Goal: Check status

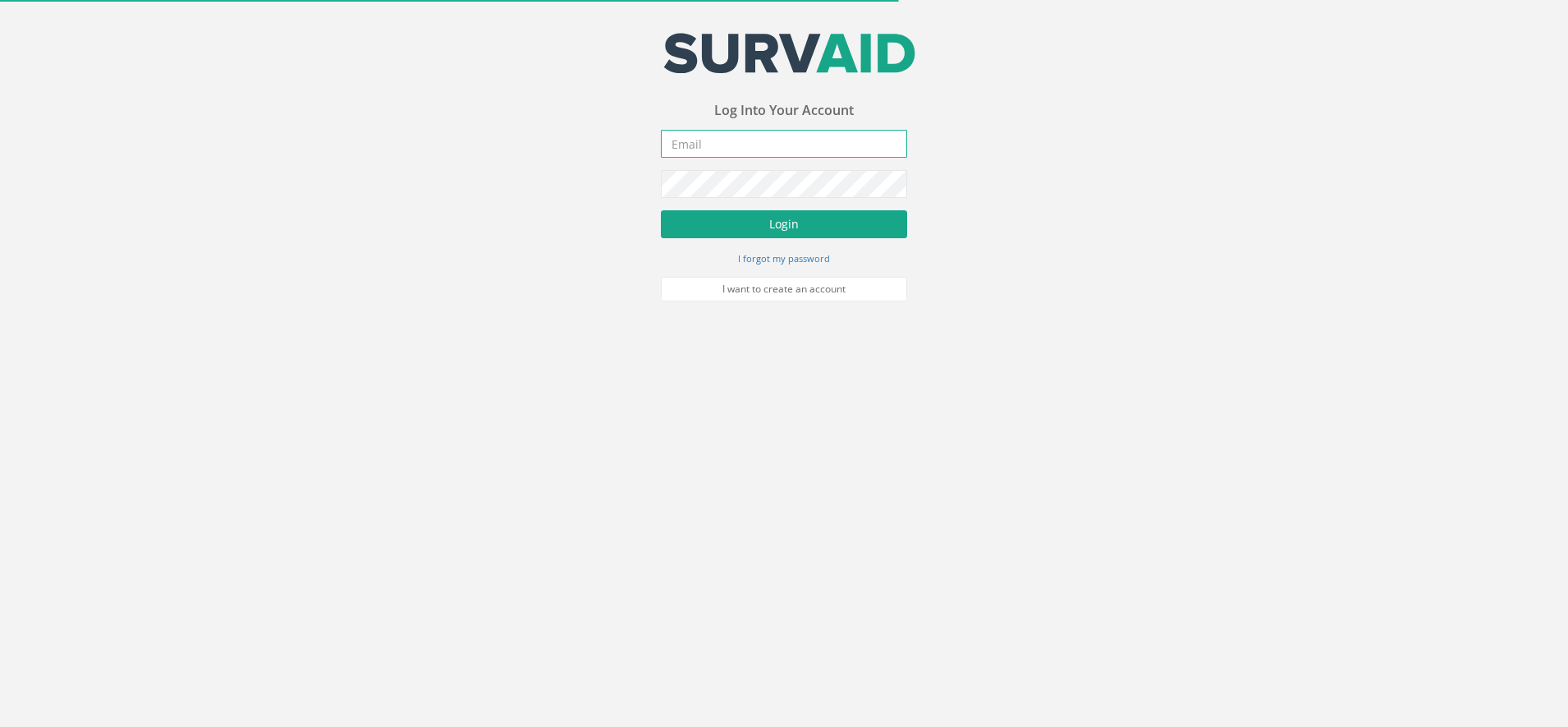
type input "[DOMAIN_NAME][EMAIL_ADDRESS][DOMAIN_NAME]"
click at [755, 222] on button "Login" at bounding box center [784, 224] width 246 height 28
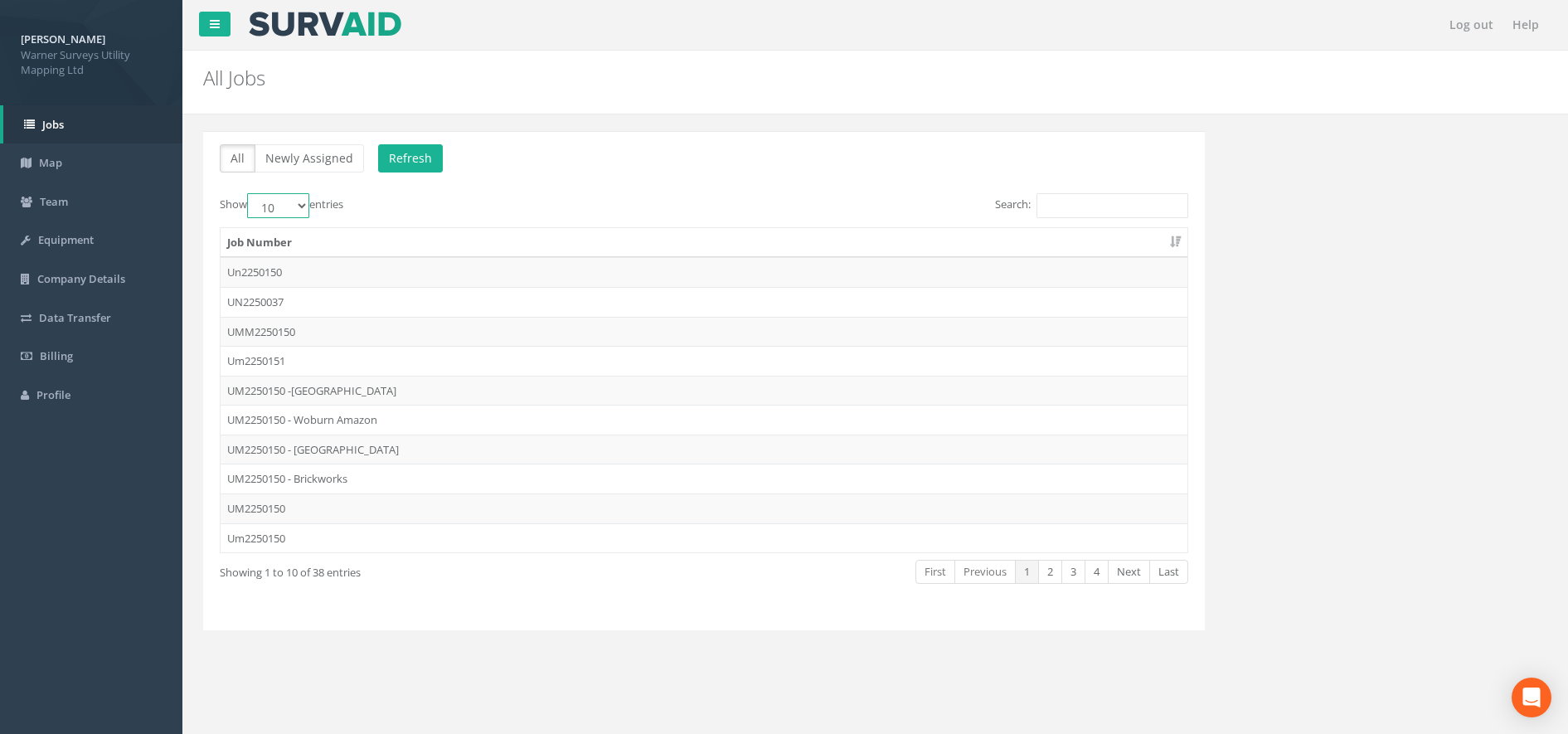
drag, startPoint x: 301, startPoint y: 203, endPoint x: 297, endPoint y: 213, distance: 10.8
click at [301, 203] on select "10 25 50 100" at bounding box center [278, 205] width 63 height 25
select select "100"
click at [249, 193] on select "10 25 50 100" at bounding box center [278, 205] width 63 height 25
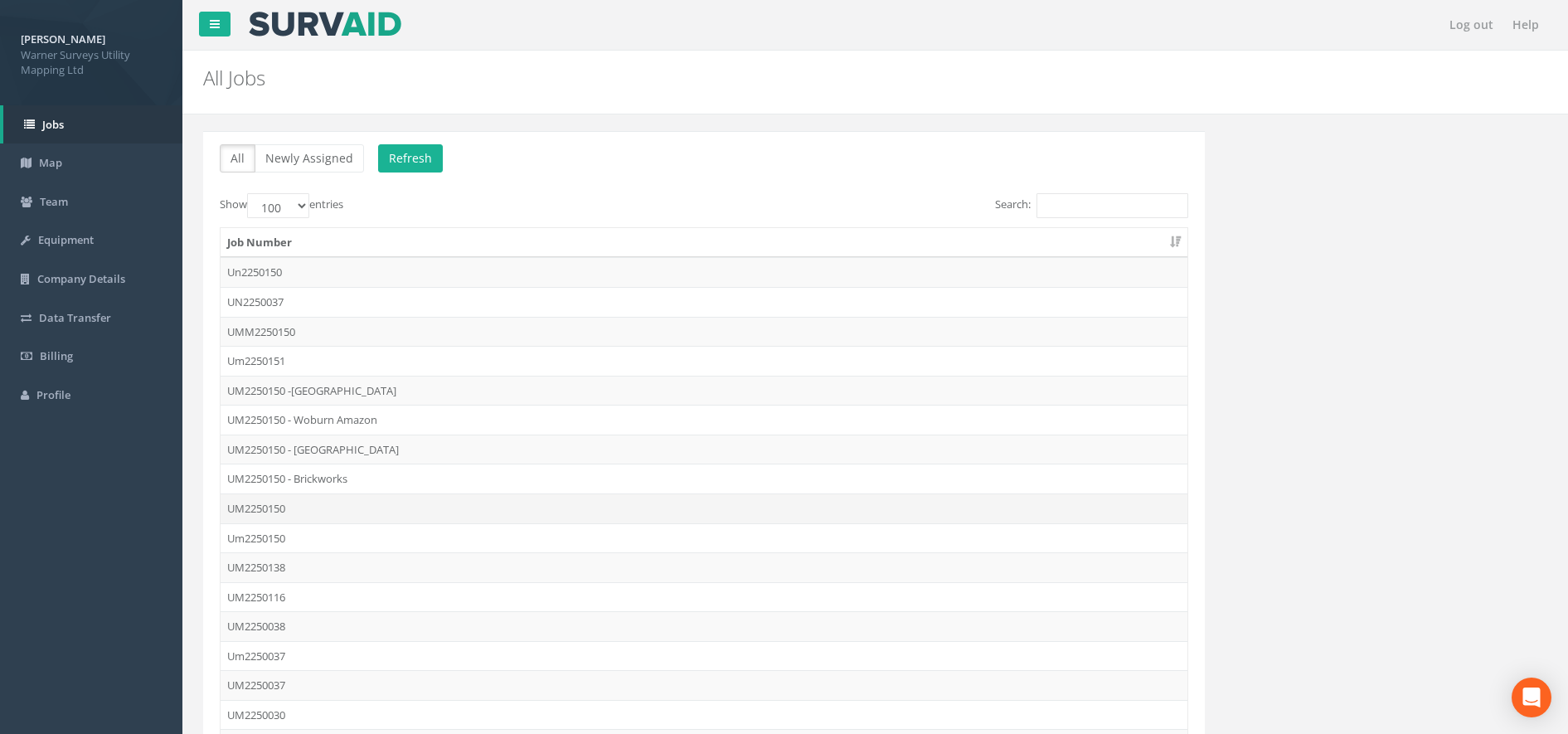
click at [304, 514] on td "UM2250150" at bounding box center [704, 507] width 967 height 30
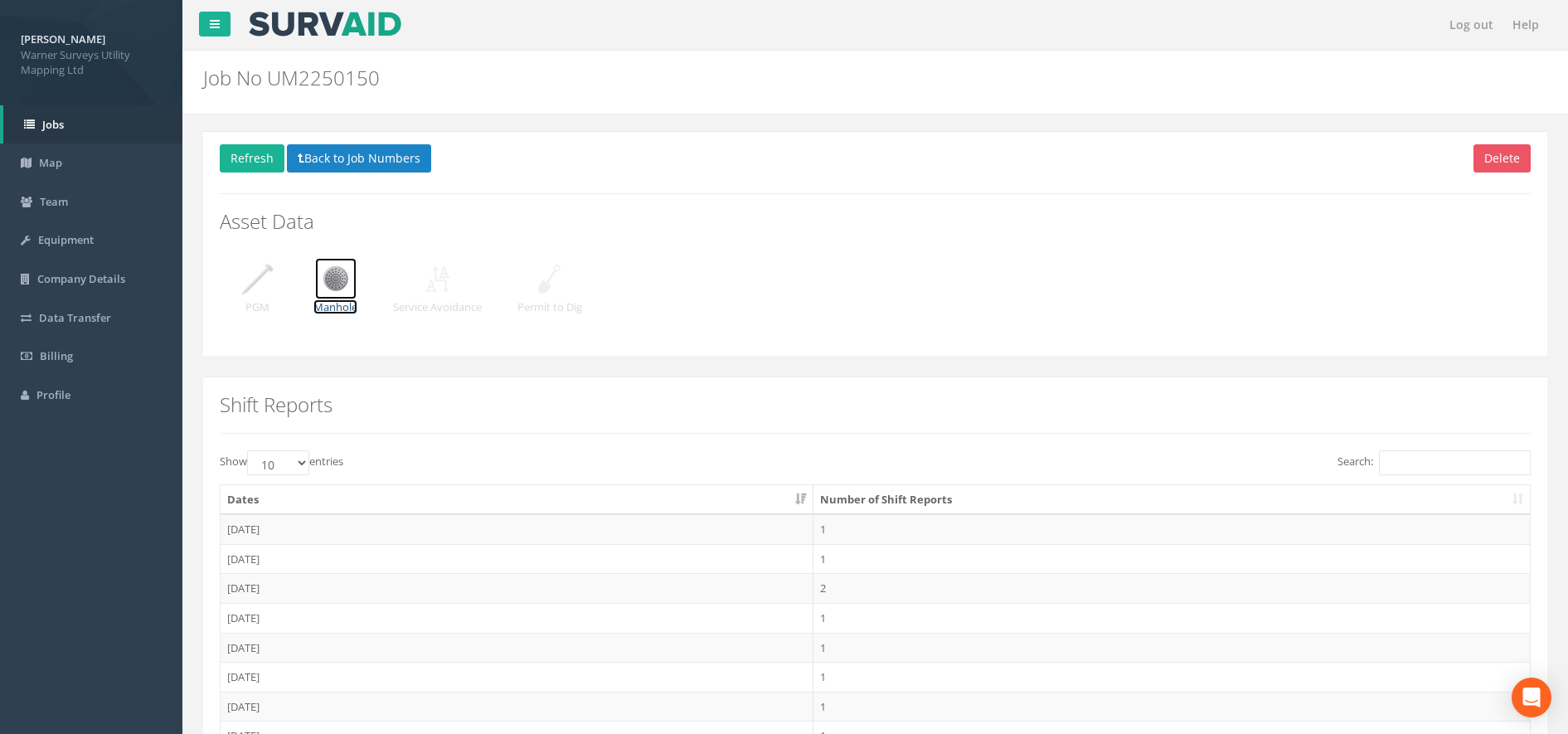
click at [337, 286] on img at bounding box center [336, 278] width 41 height 41
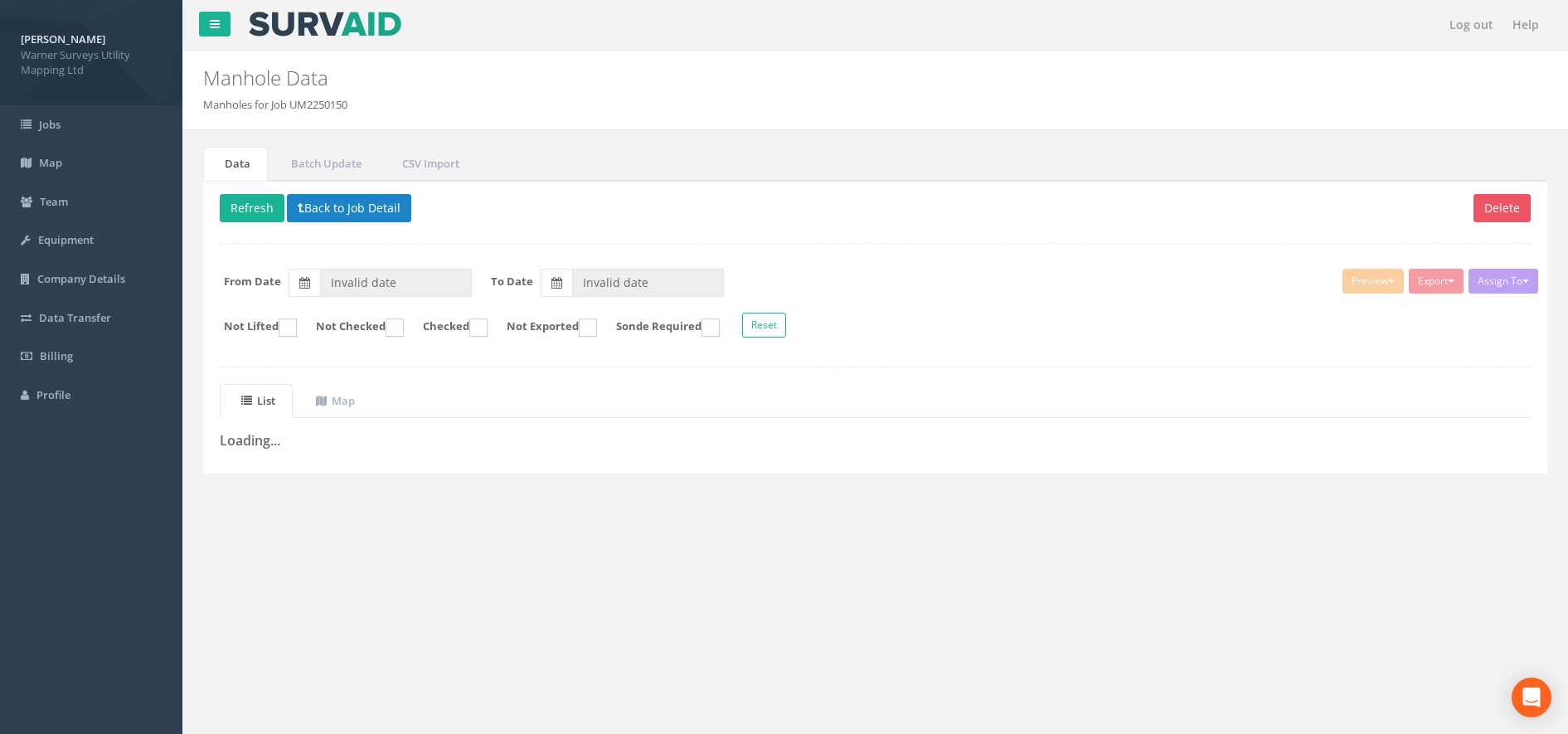
type input "[DATE]"
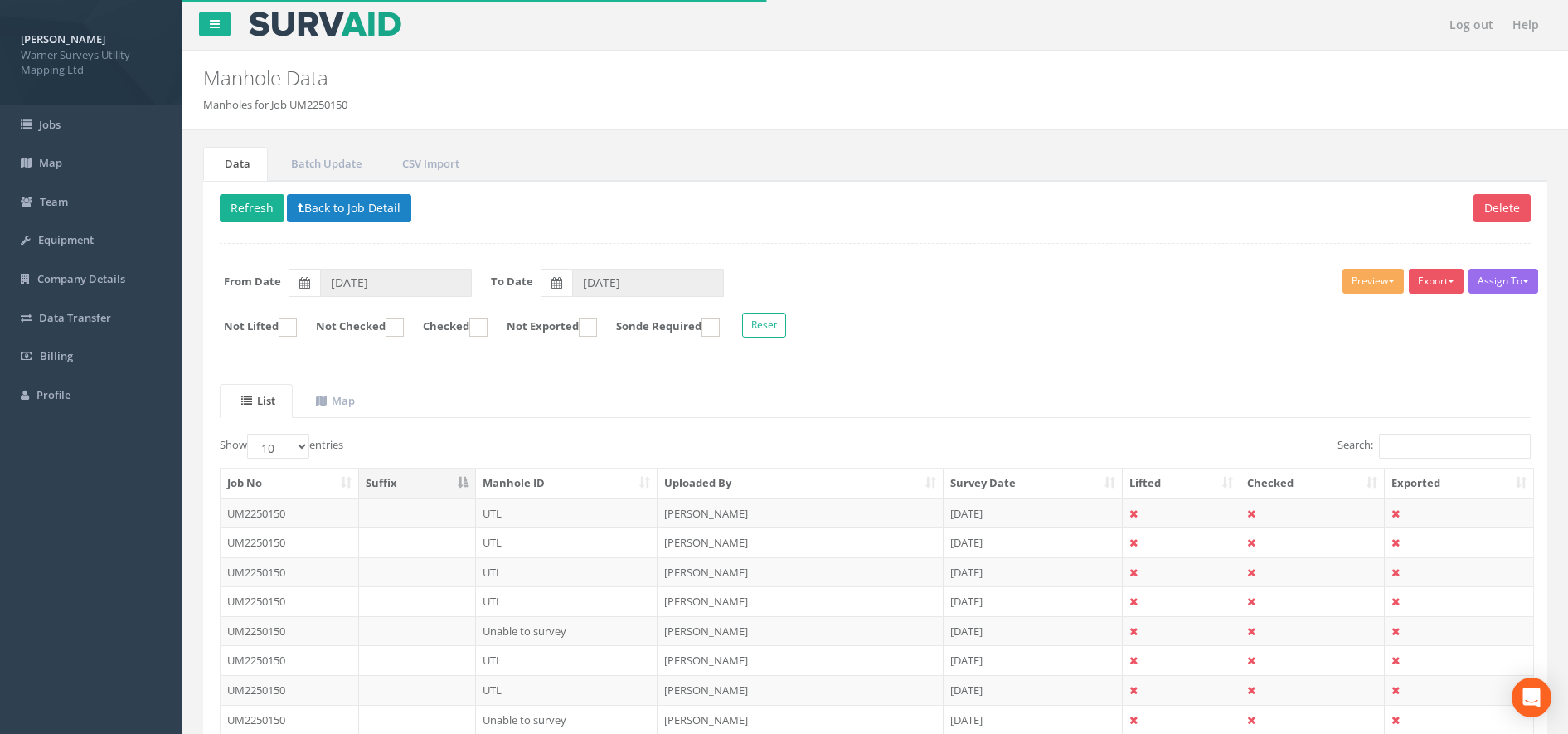
click at [706, 482] on th "Uploaded By" at bounding box center [800, 483] width 285 height 30
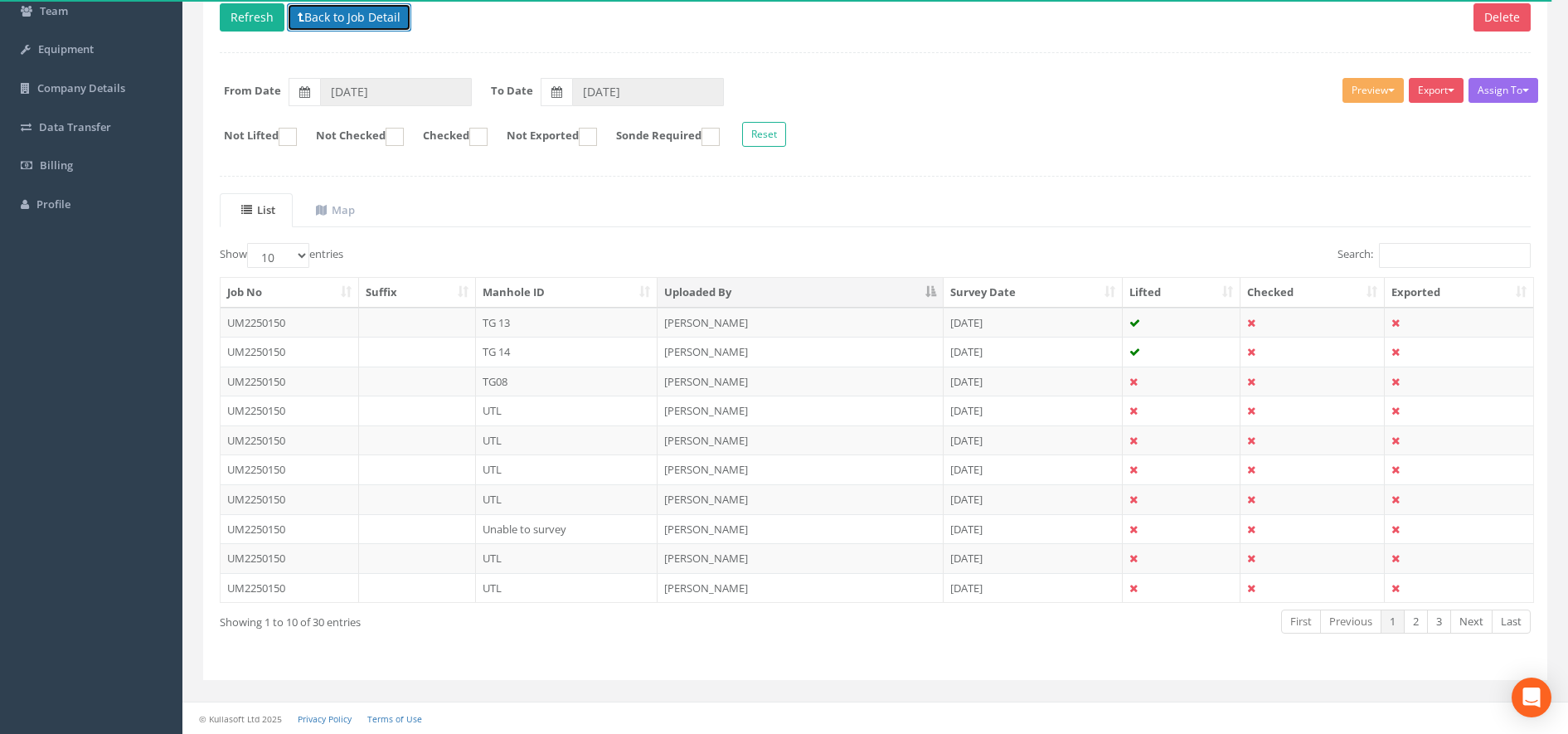
click at [310, 27] on button "Back to Job Detail" at bounding box center [348, 17] width 124 height 28
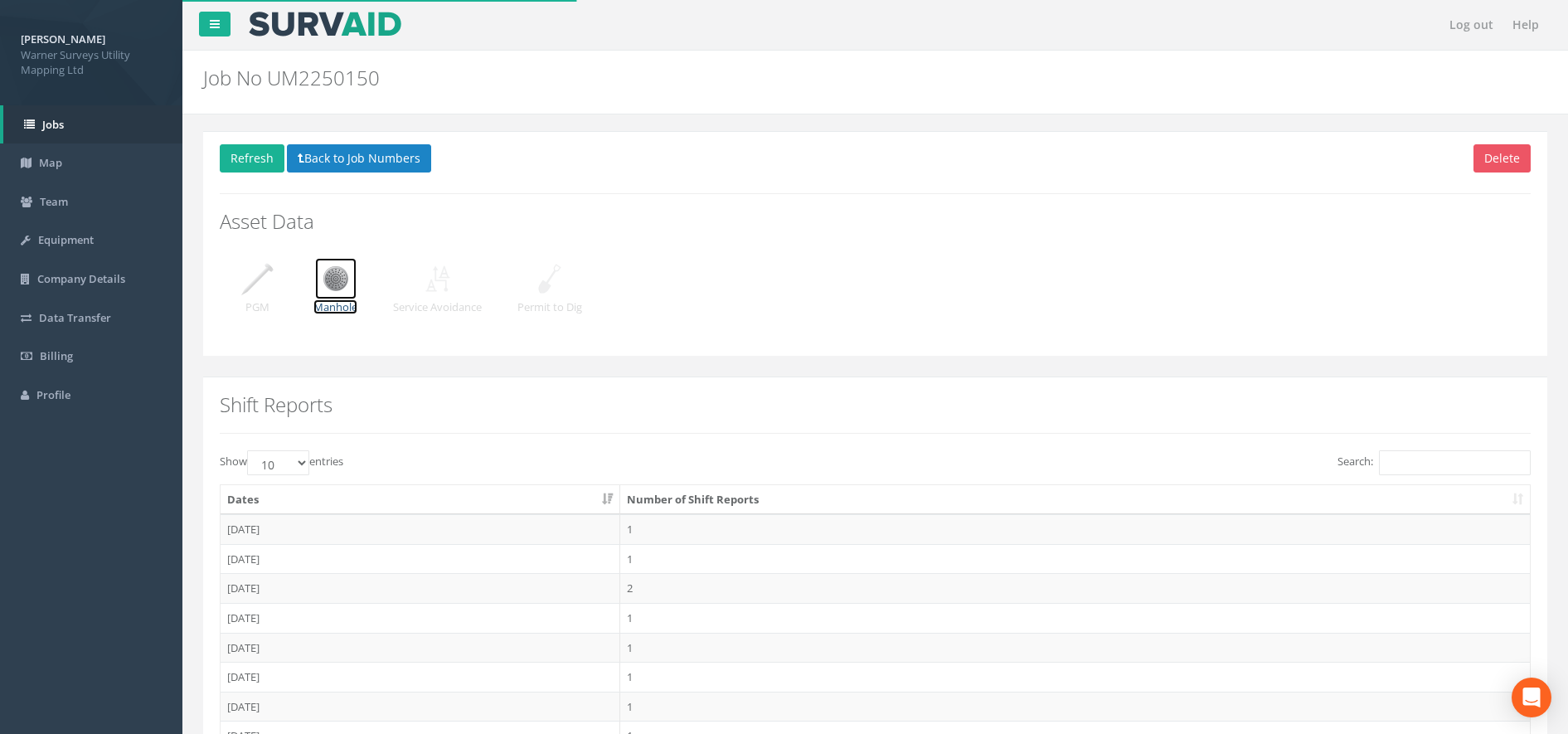
click at [343, 282] on img at bounding box center [336, 278] width 41 height 41
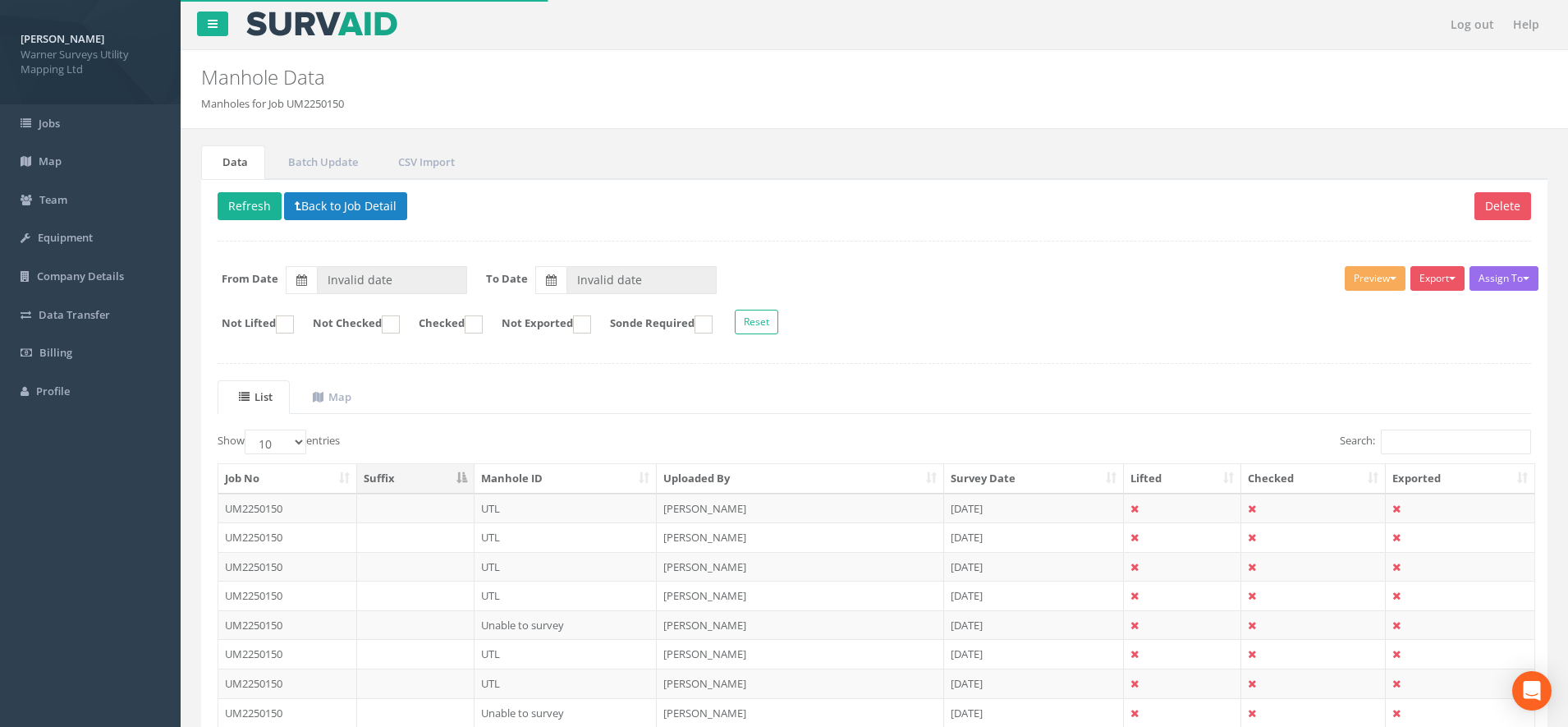
type input "[DATE]"
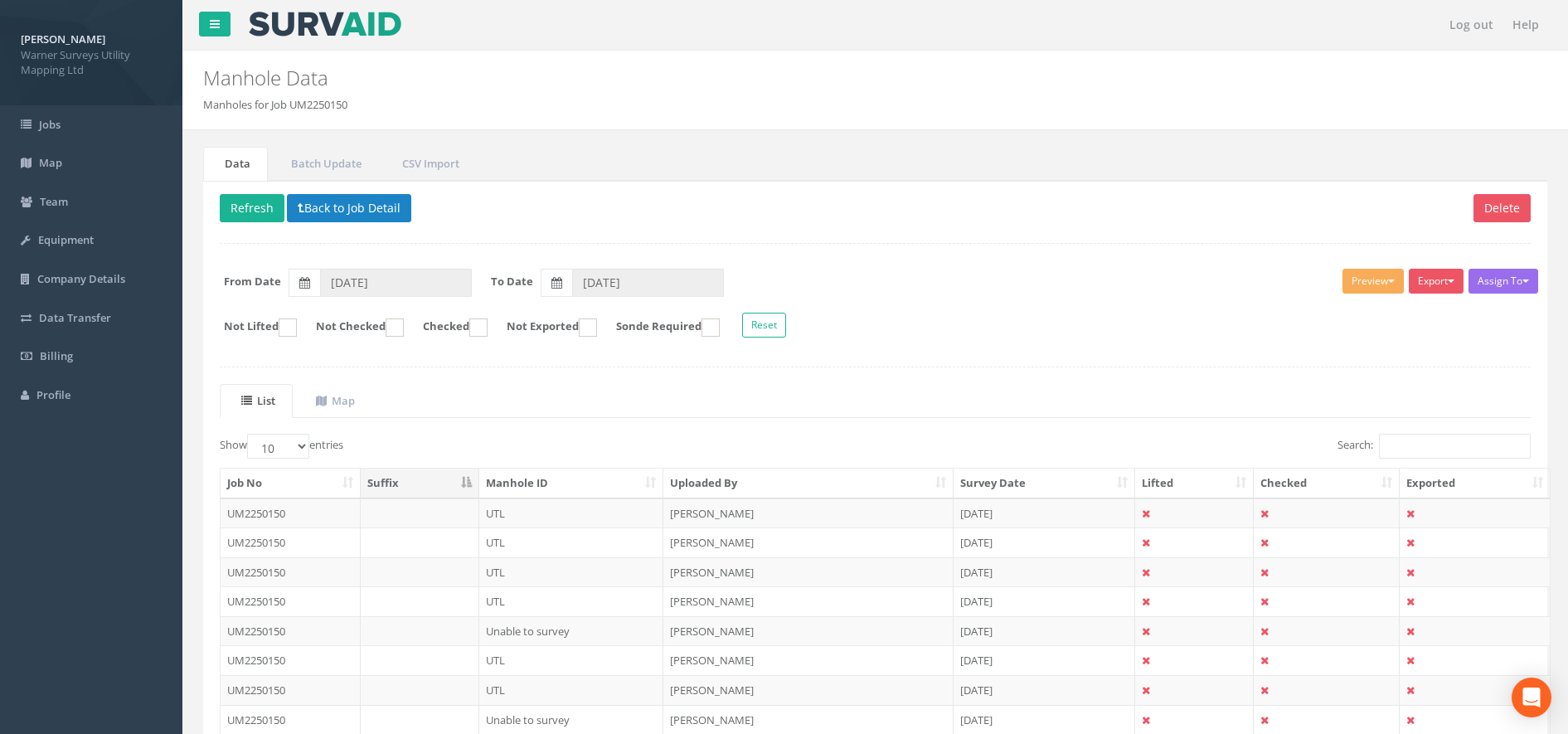
click at [732, 480] on th "Uploaded By" at bounding box center [808, 483] width 289 height 30
